Goal: Information Seeking & Learning: Learn about a topic

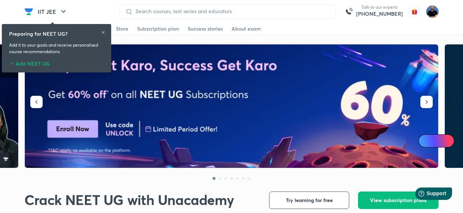
click at [432, 12] on img at bounding box center [432, 11] width 12 height 12
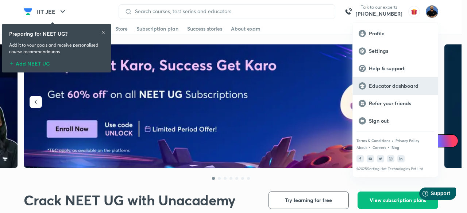
click at [401, 85] on p "Educator dashboard" at bounding box center [399, 86] width 63 height 7
